Goal: Task Accomplishment & Management: Use online tool/utility

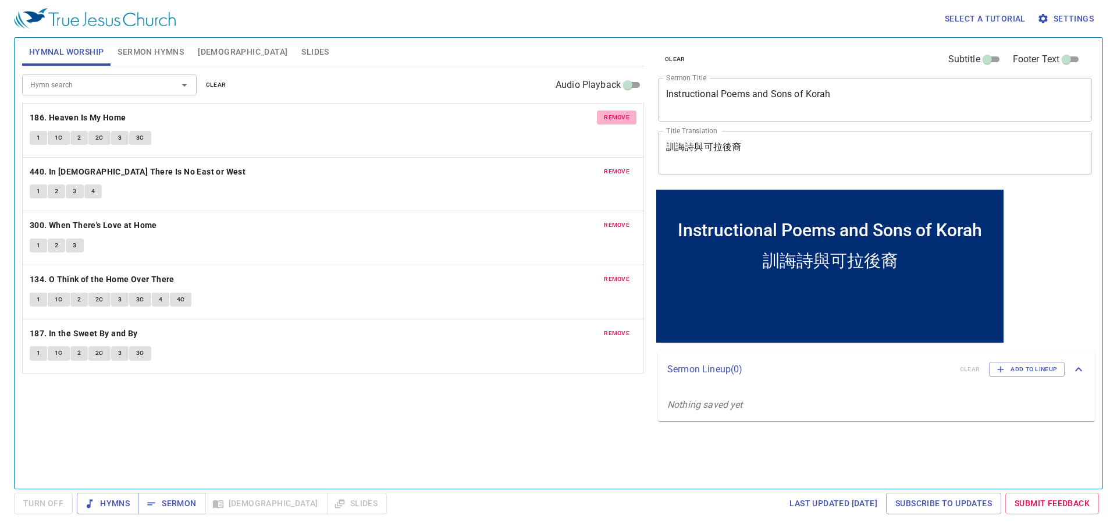
click at [601, 115] on button "remove" at bounding box center [617, 118] width 40 height 14
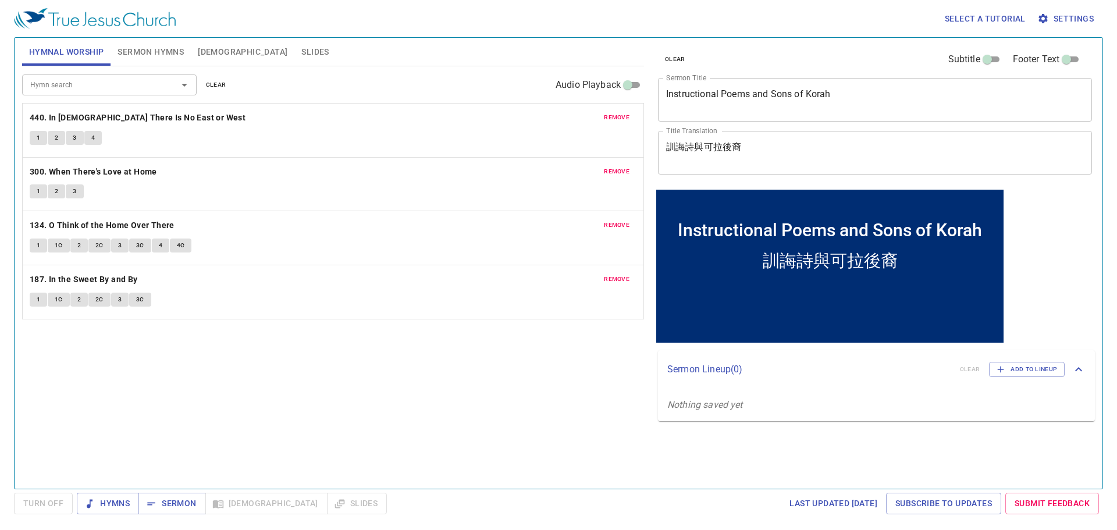
click at [601, 115] on button "remove" at bounding box center [617, 118] width 40 height 14
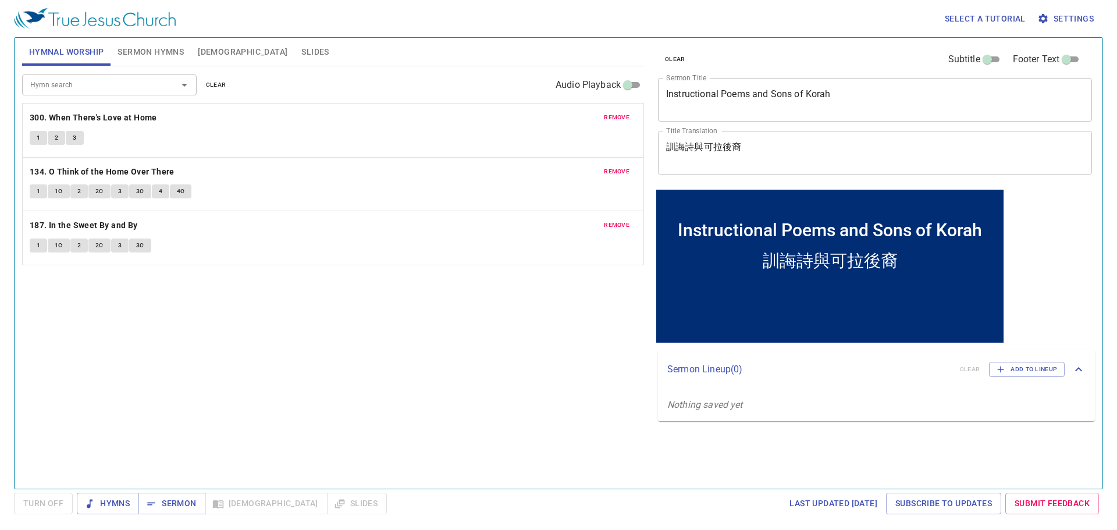
click at [601, 115] on button "remove" at bounding box center [617, 118] width 40 height 14
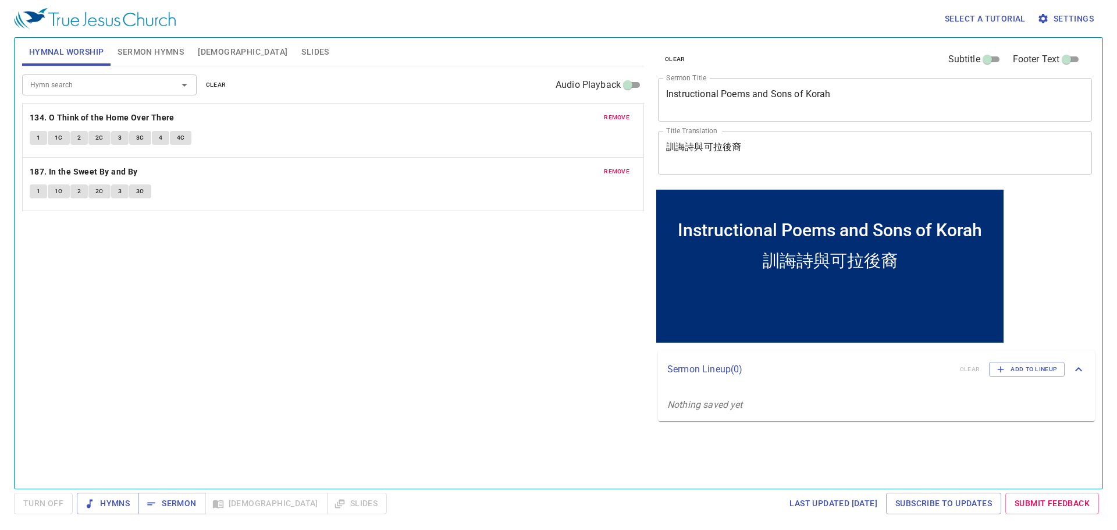
click at [601, 115] on button "remove" at bounding box center [617, 118] width 40 height 14
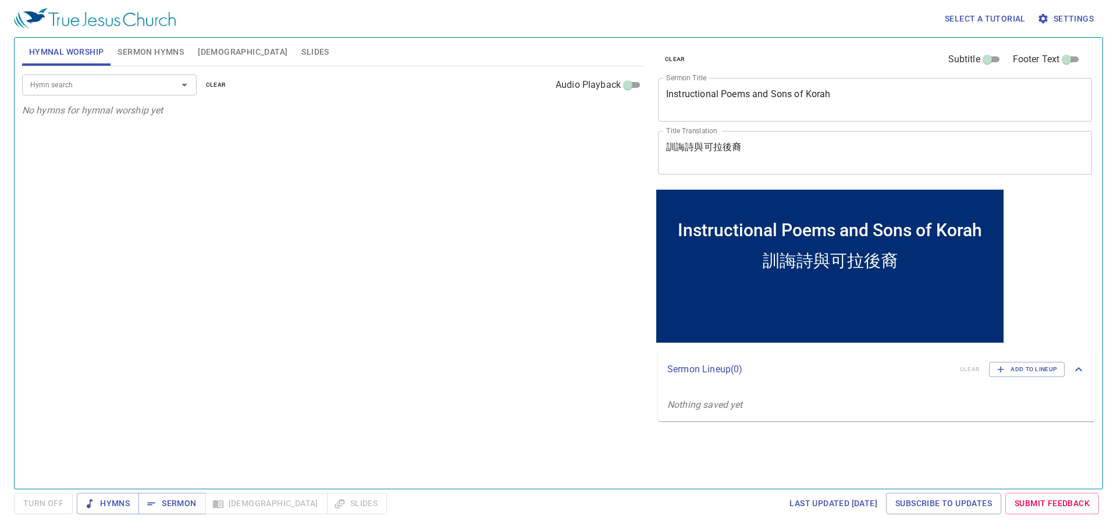
click at [130, 90] on input "Hymn search" at bounding box center [92, 84] width 133 height 13
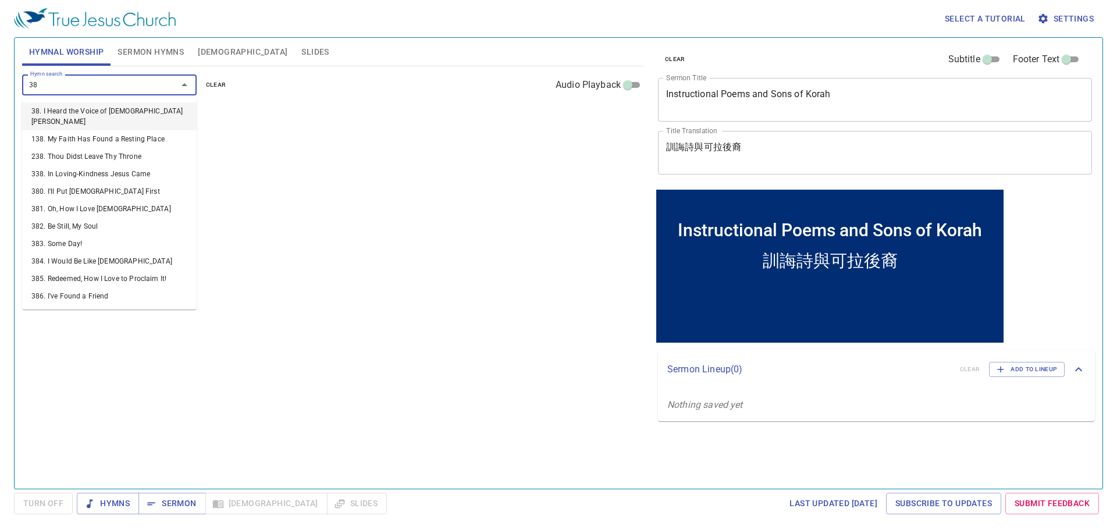
type input "386"
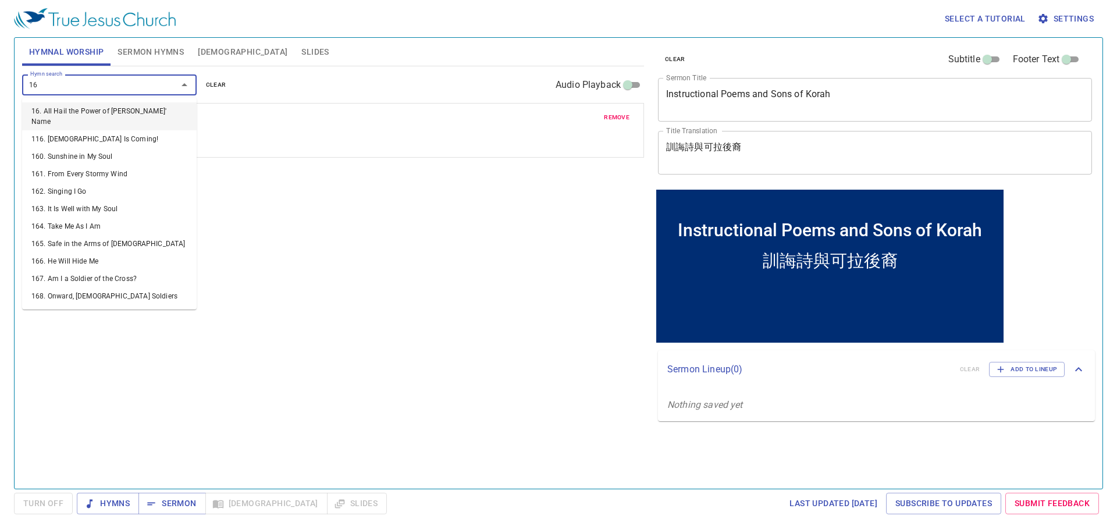
type input "162"
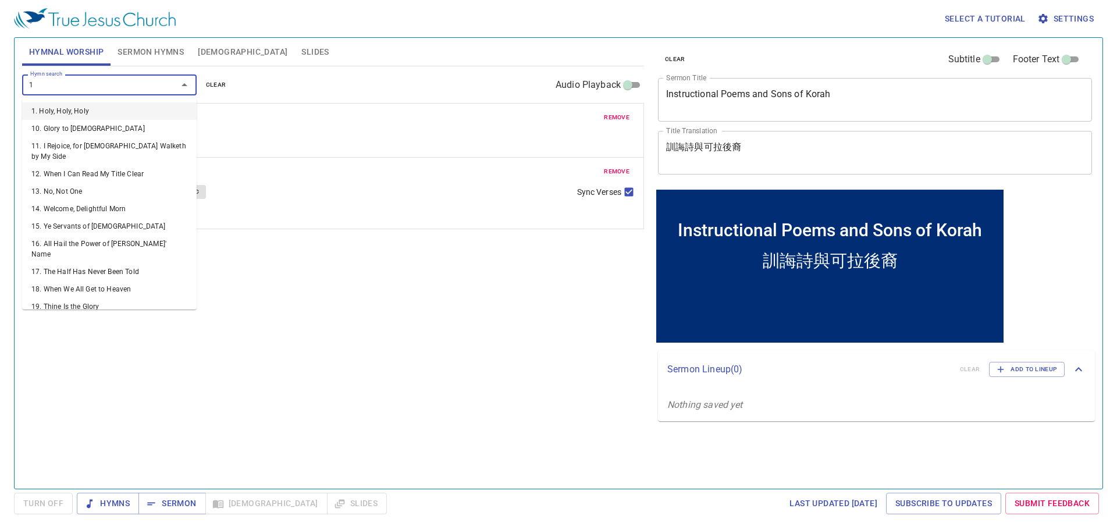
type input "11"
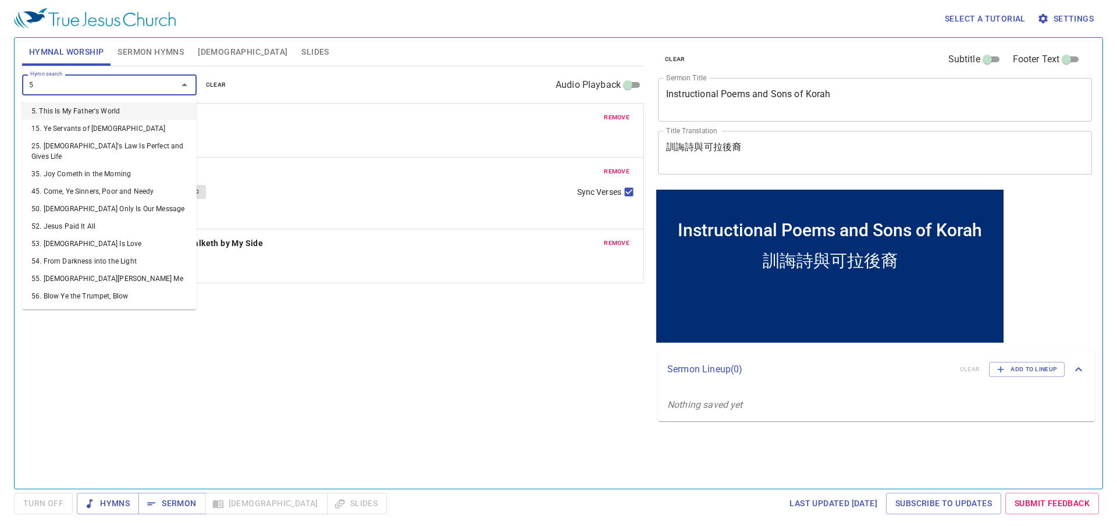
type input "58"
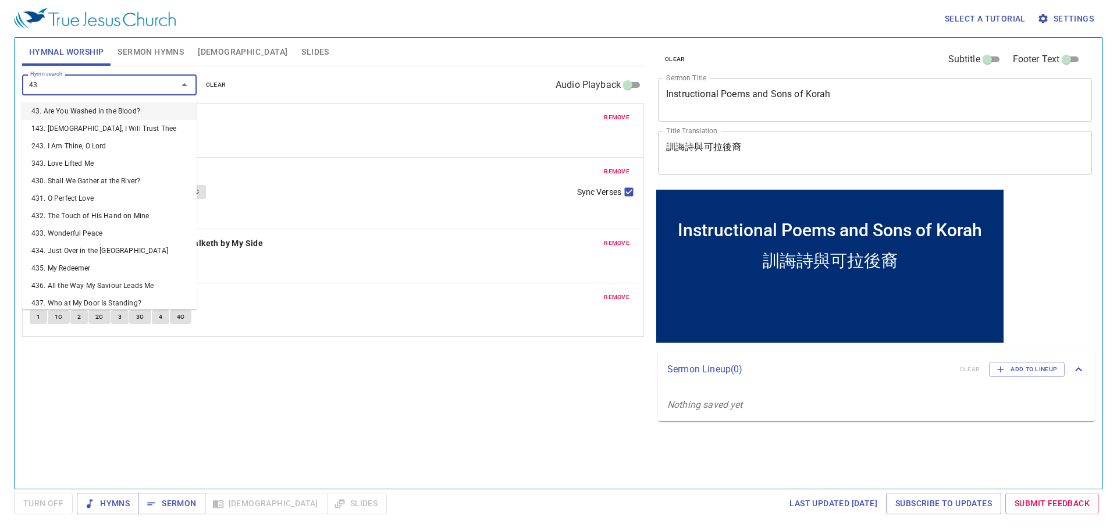
type input "436"
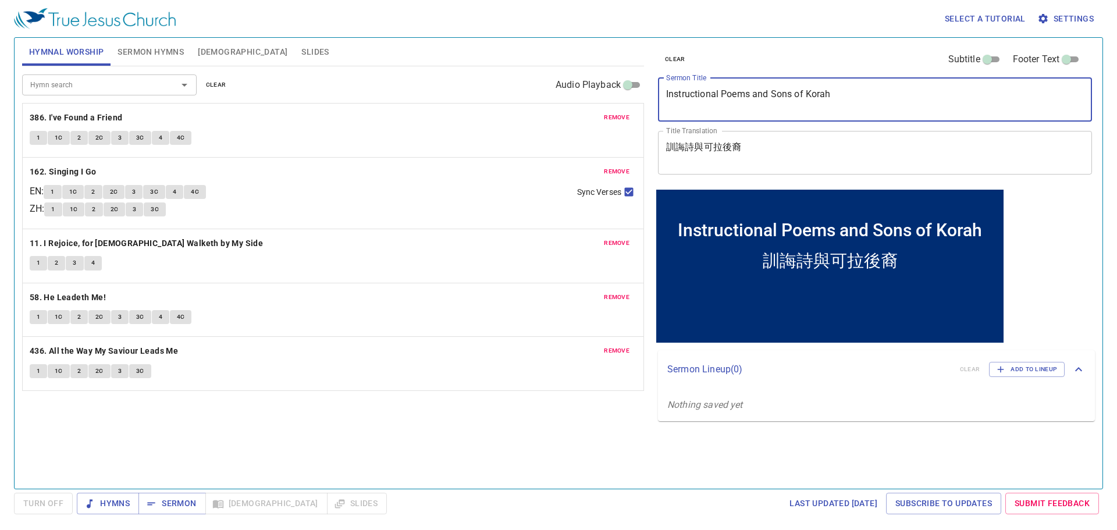
drag, startPoint x: 869, startPoint y: 101, endPoint x: 637, endPoint y: 88, distance: 233.1
click at [637, 88] on div "Hymnal Worship Sermon Hymns Bible Slides Hymn search Hymn search clear Audio Pl…" at bounding box center [558, 258] width 1083 height 451
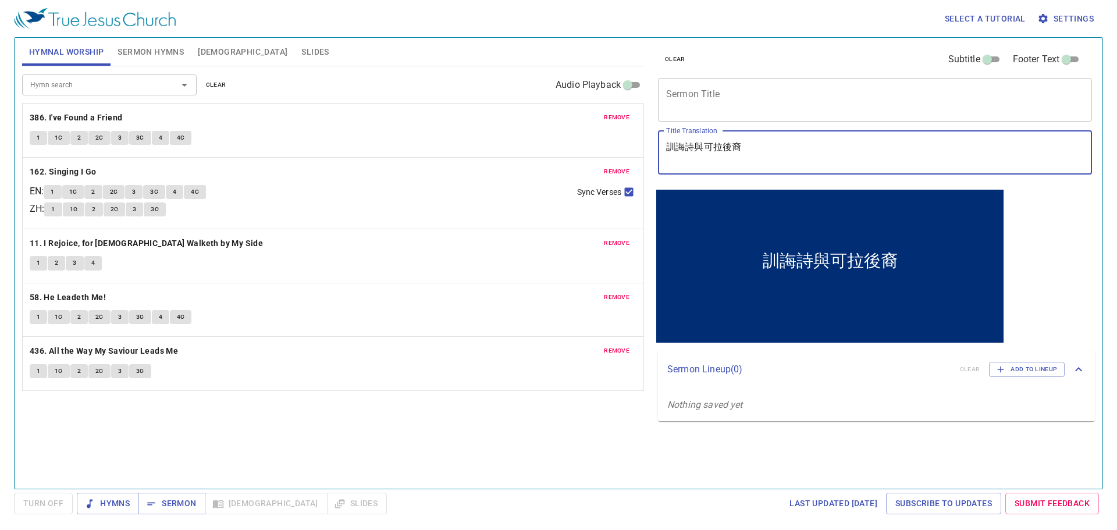
drag, startPoint x: 766, startPoint y: 151, endPoint x: 688, endPoint y: 152, distance: 78.0
click at [654, 137] on div "clear Subtitle Footer Text Sermon Title x Sermon Title Title Translation 訓誨詩與可拉…" at bounding box center [875, 112] width 442 height 149
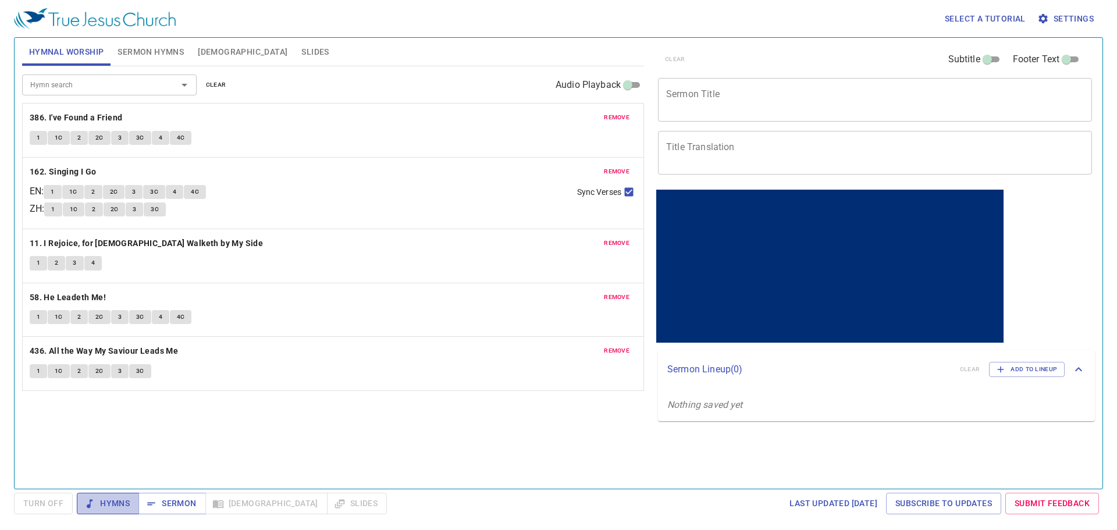
click at [110, 501] on span "Hymns" at bounding box center [108, 503] width 44 height 15
click at [257, 15] on div "Select a tutorial Settings" at bounding box center [556, 18] width 1085 height 37
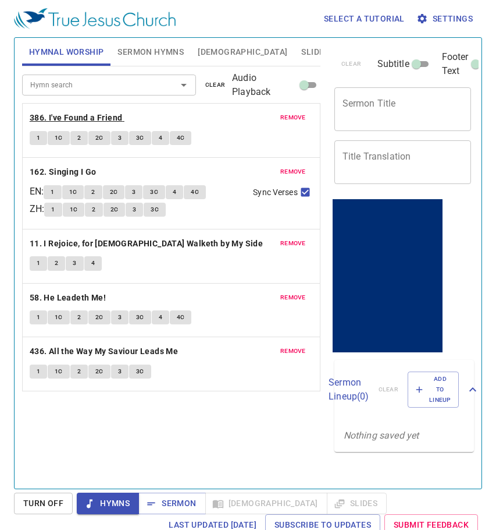
click at [79, 120] on b "386. I've Found a Friend" at bounding box center [76, 118] width 93 height 15
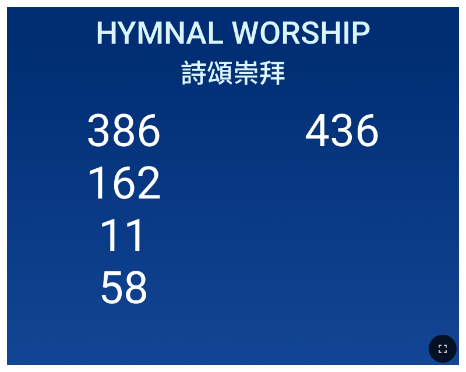
drag, startPoint x: 431, startPoint y: 351, endPoint x: 766, endPoint y: 491, distance: 363.4
click at [431, 351] on button "button" at bounding box center [442, 349] width 28 height 28
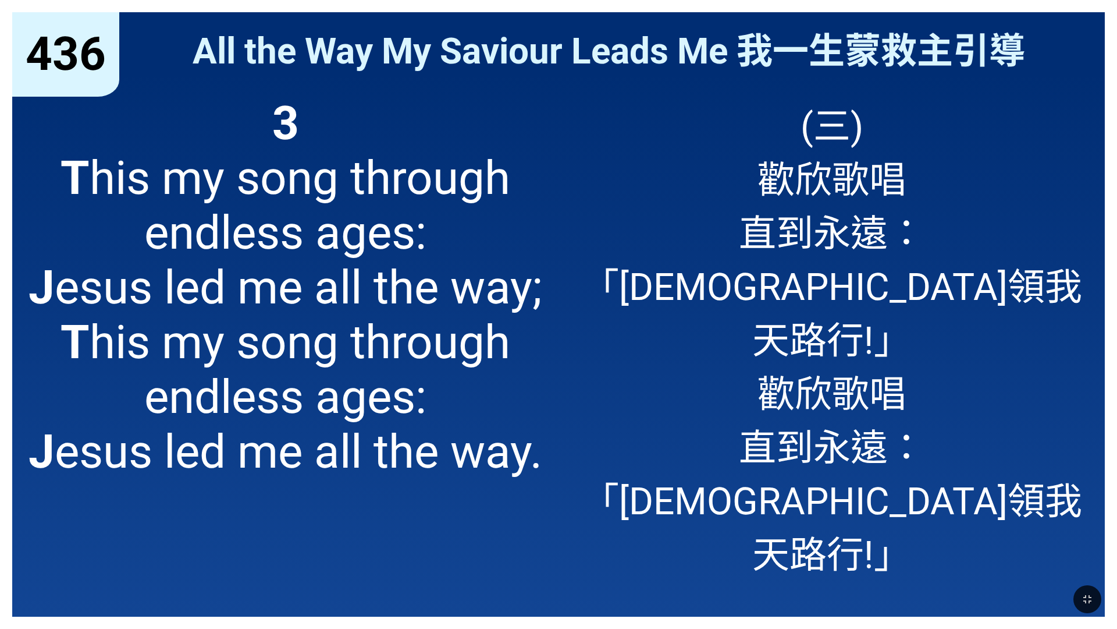
click at [465, 371] on span "3 T his my song through endless ages: J esus led me all the way; T his my song …" at bounding box center [285, 287] width 521 height 383
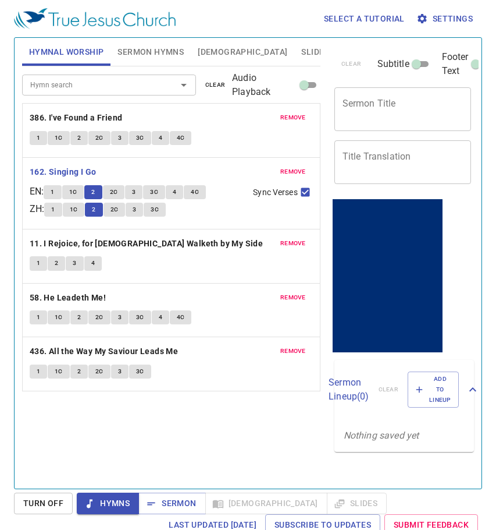
click at [116, 189] on span "2C" at bounding box center [114, 192] width 8 height 10
click at [136, 193] on span "3" at bounding box center [133, 192] width 3 height 10
click at [152, 191] on button "3C" at bounding box center [154, 192] width 22 height 14
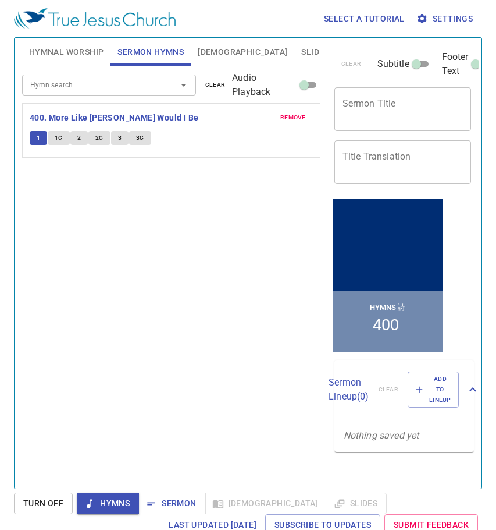
click at [36, 140] on button "1" at bounding box center [38, 138] width 17 height 14
click at [98, 143] on button "2C" at bounding box center [99, 138] width 22 height 14
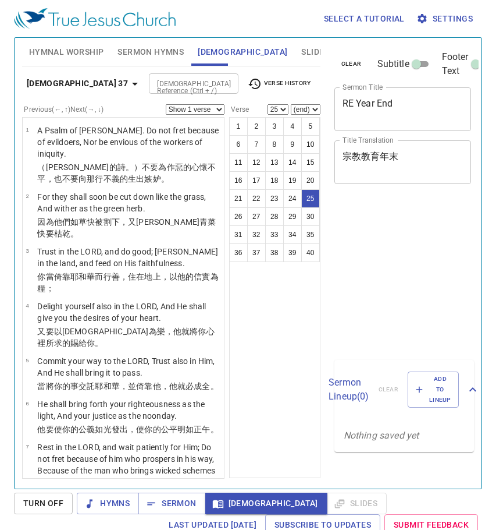
select select "25"
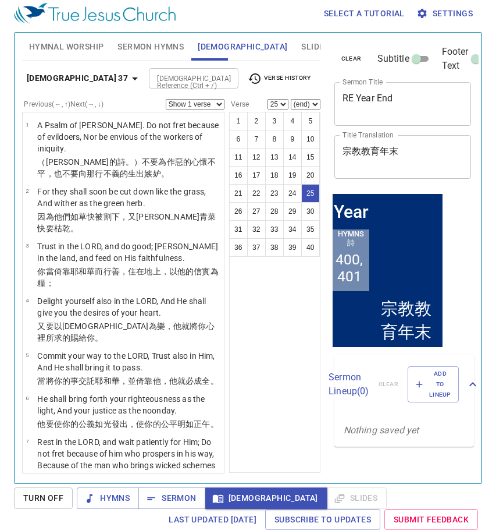
scroll to position [1206, 0]
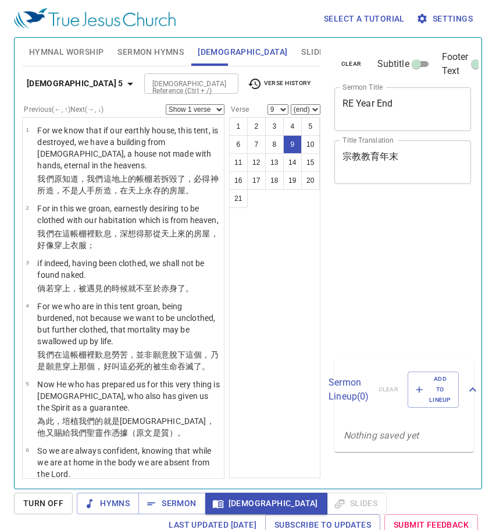
select select "9"
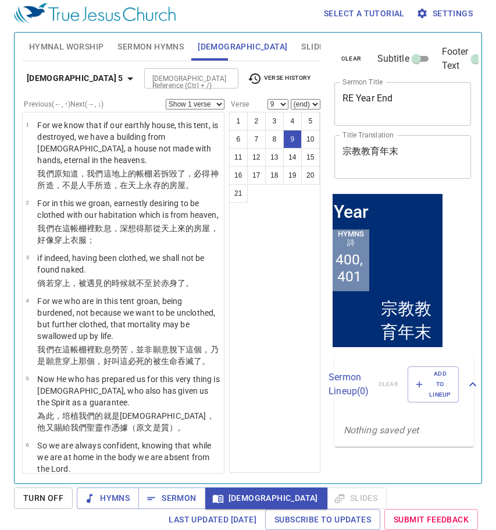
scroll to position [348, 0]
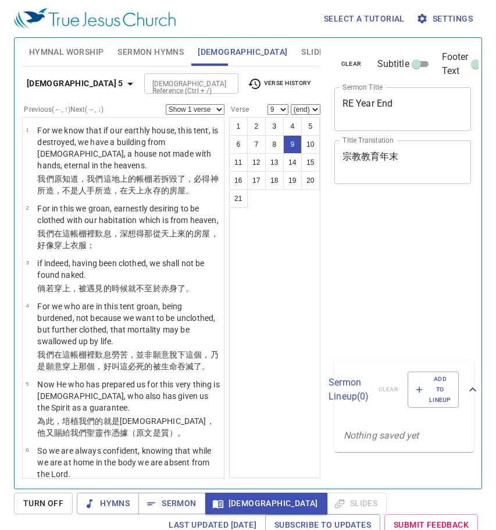
select select "9"
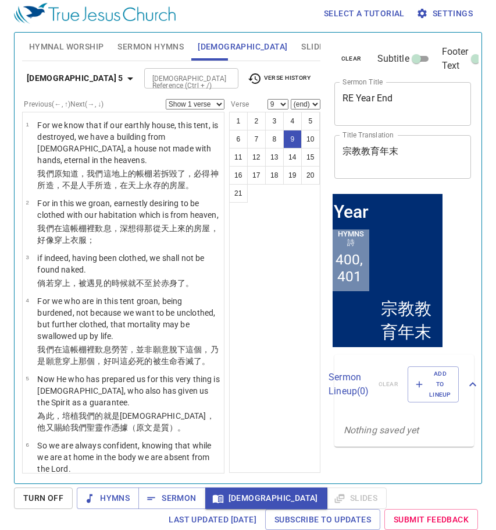
scroll to position [348, 0]
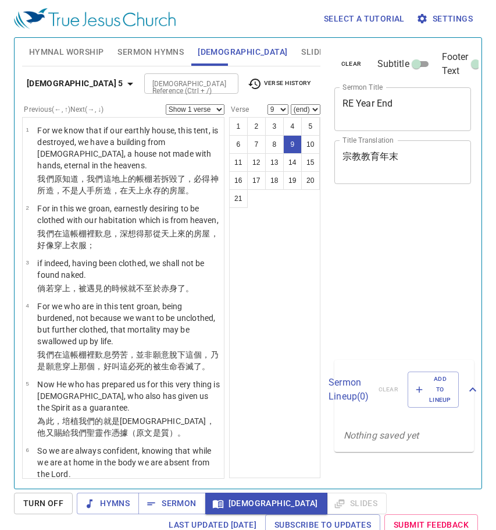
select select "9"
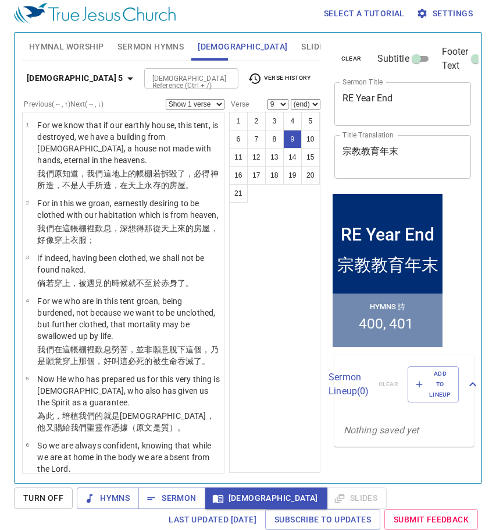
scroll to position [348, 0]
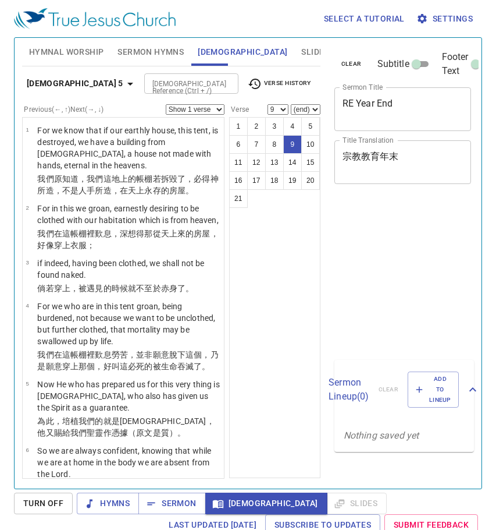
select select "9"
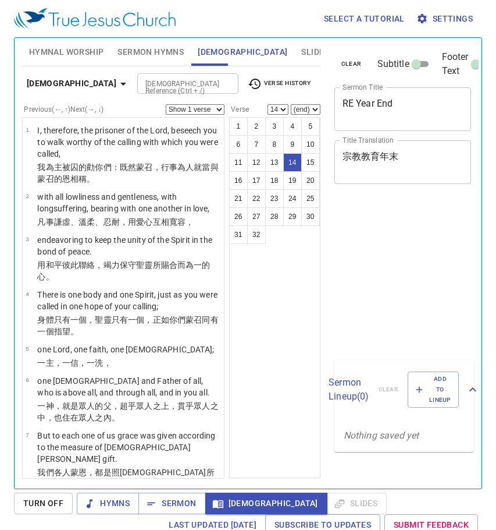
select select "14"
select select "16"
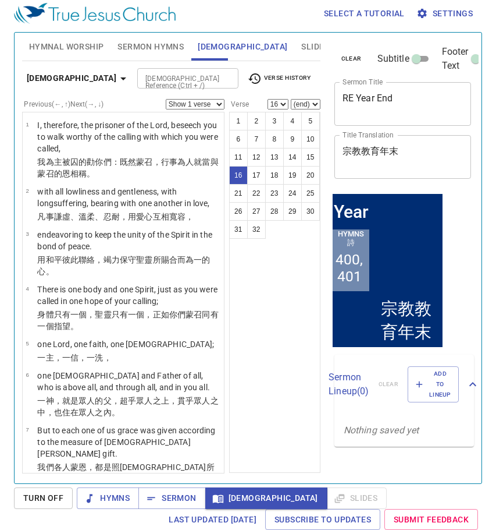
scroll to position [719, 0]
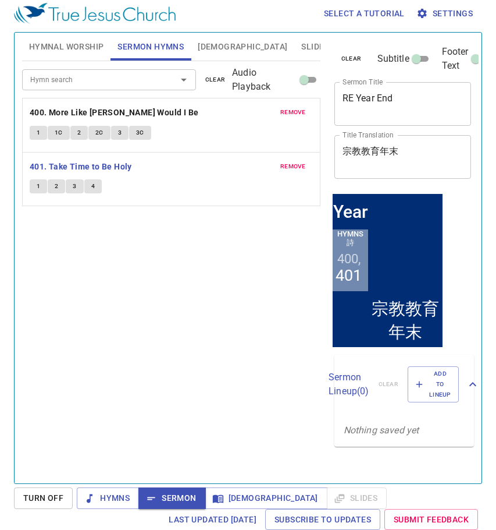
scroll to position [5, 0]
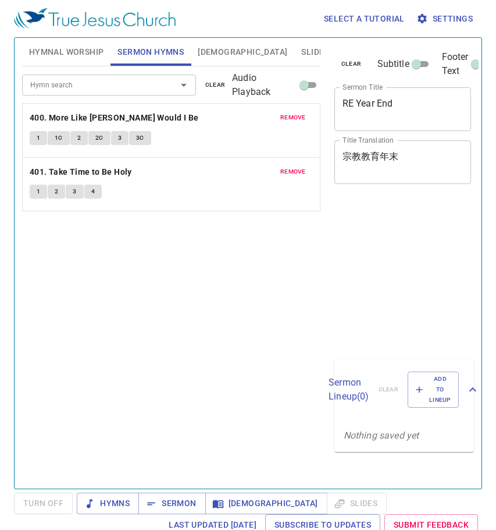
scroll to position [5, 0]
